Goal: Transaction & Acquisition: Purchase product/service

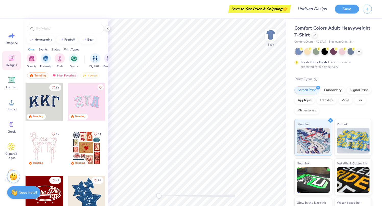
click at [311, 33] on div "Comfort Colors Adult Heavyweight T-Shirt" at bounding box center [333, 32] width 77 height 14
click at [315, 33] on icon at bounding box center [314, 34] width 3 height 3
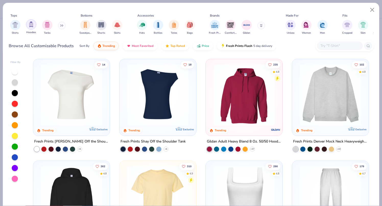
click at [32, 26] on img "filter for Hoodies" at bounding box center [31, 24] width 6 height 6
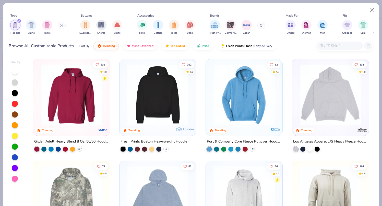
click at [61, 26] on icon at bounding box center [61, 26] width 1 height 2
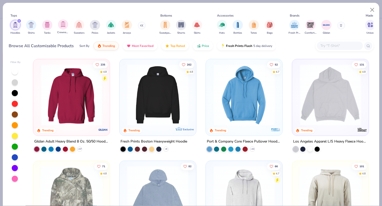
click at [57, 26] on div "Crewnecks" at bounding box center [63, 26] width 12 height 15
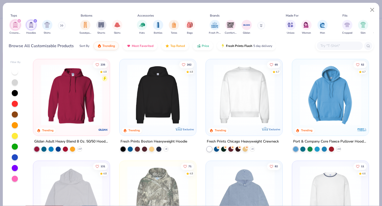
click at [63, 27] on icon at bounding box center [61, 25] width 3 height 3
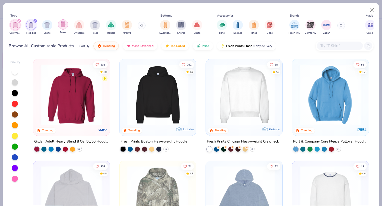
click at [65, 27] on div "filter for Tanks" at bounding box center [63, 24] width 10 height 10
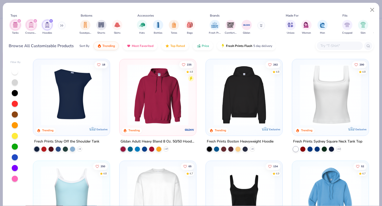
click at [57, 28] on div "Tanks Crewnecks Hoodies" at bounding box center [38, 27] width 59 height 19
click at [20, 22] on icon "filter for Tanks" at bounding box center [19, 21] width 2 height 2
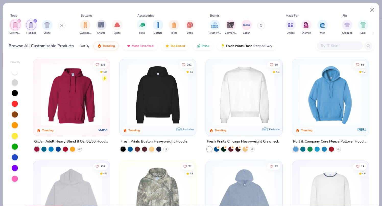
click at [34, 22] on div "filter for Hoodies" at bounding box center [35, 21] width 5 height 5
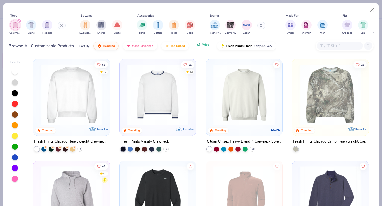
click at [202, 45] on span "Price" at bounding box center [205, 45] width 7 height 4
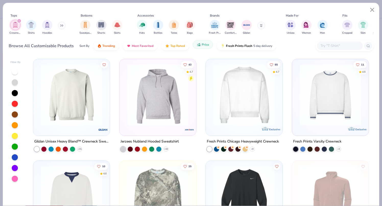
click at [202, 42] on button "Price" at bounding box center [203, 44] width 20 height 9
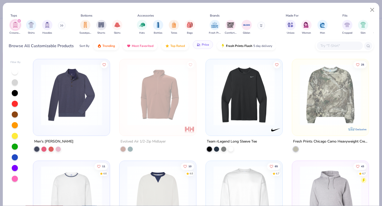
click at [207, 45] on span "Price" at bounding box center [205, 45] width 7 height 4
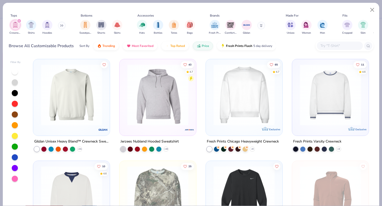
click at [76, 93] on img at bounding box center [71, 94] width 66 height 61
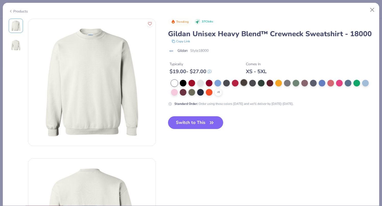
click at [243, 85] on div at bounding box center [244, 82] width 7 height 7
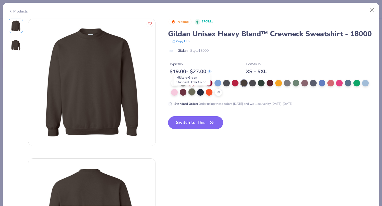
click at [191, 93] on div at bounding box center [192, 92] width 7 height 7
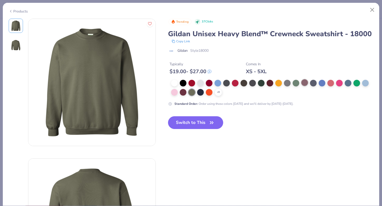
click at [305, 84] on div at bounding box center [304, 82] width 7 height 7
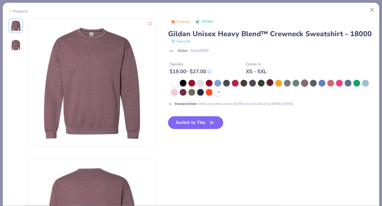
click at [272, 86] on div at bounding box center [270, 82] width 7 height 7
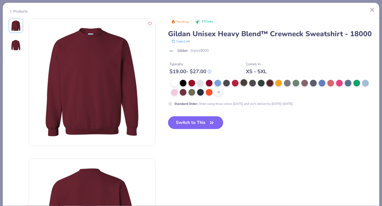
click at [245, 82] on div at bounding box center [244, 82] width 7 height 7
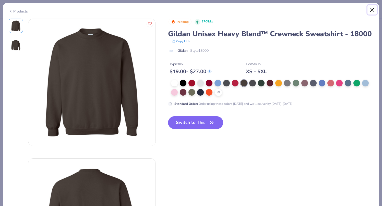
click at [375, 10] on button "Close" at bounding box center [373, 10] width 10 height 10
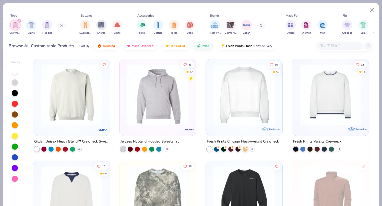
click at [81, 94] on img at bounding box center [71, 94] width 66 height 61
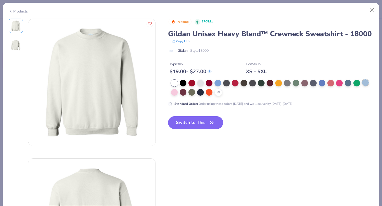
click at [367, 84] on div at bounding box center [365, 82] width 7 height 7
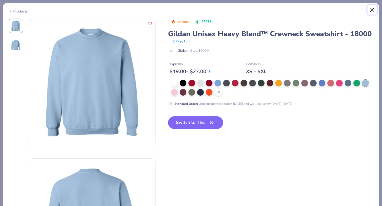
click at [370, 12] on button "Close" at bounding box center [373, 10] width 10 height 10
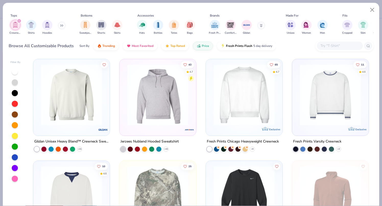
click at [20, 20] on icon "filter for Crewnecks" at bounding box center [19, 21] width 2 height 2
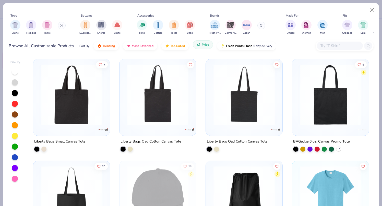
click at [207, 42] on button "Price" at bounding box center [203, 44] width 20 height 9
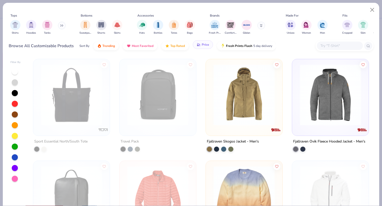
click at [207, 42] on button "Price" at bounding box center [203, 44] width 20 height 9
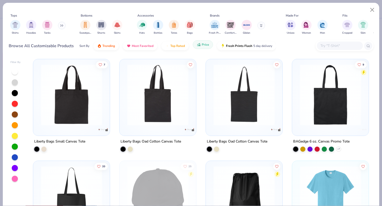
click at [203, 46] on span "Price" at bounding box center [205, 45] width 7 height 4
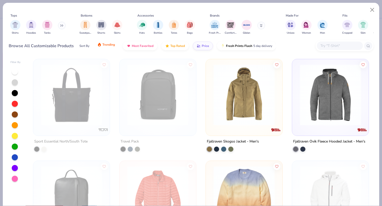
click at [99, 49] on button "Trending" at bounding box center [105, 44] width 25 height 9
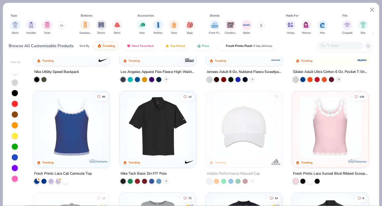
scroll to position [1771, 0]
